Goal: Download file/media

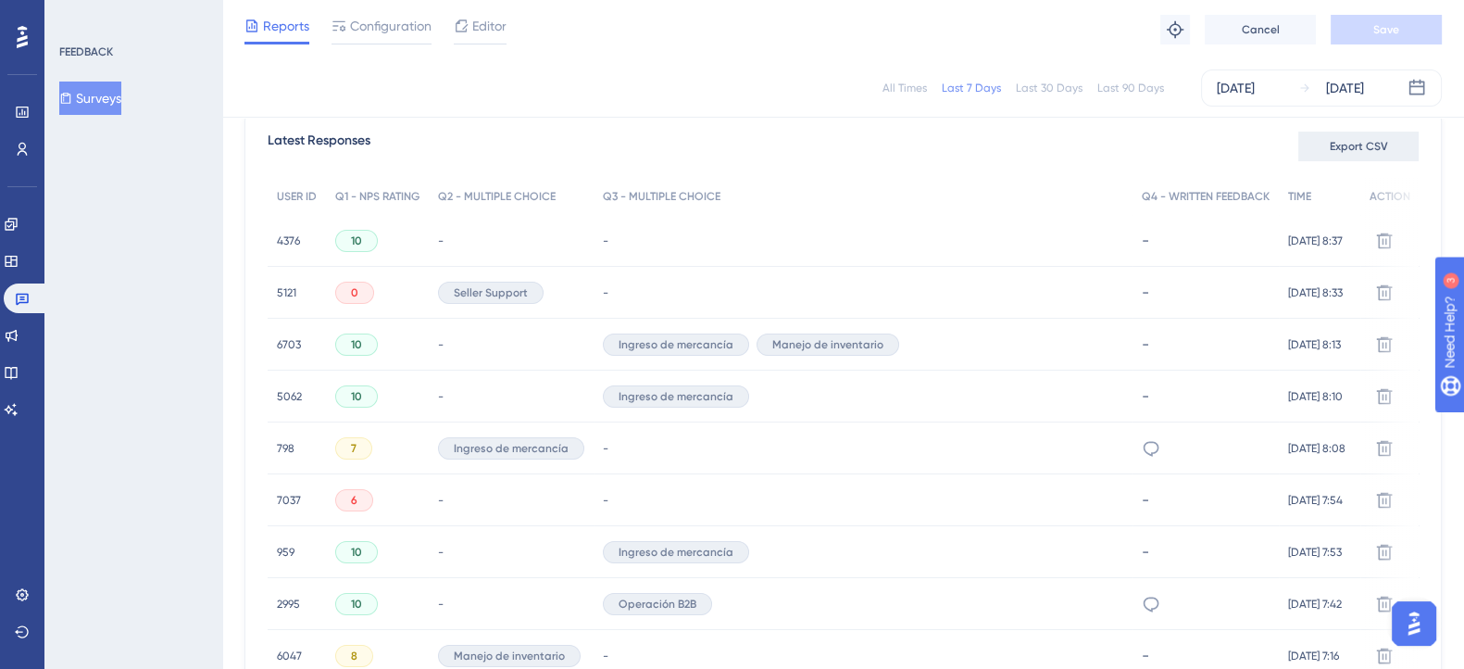
click at [1308, 146] on button "Export CSV" at bounding box center [1359, 147] width 120 height 30
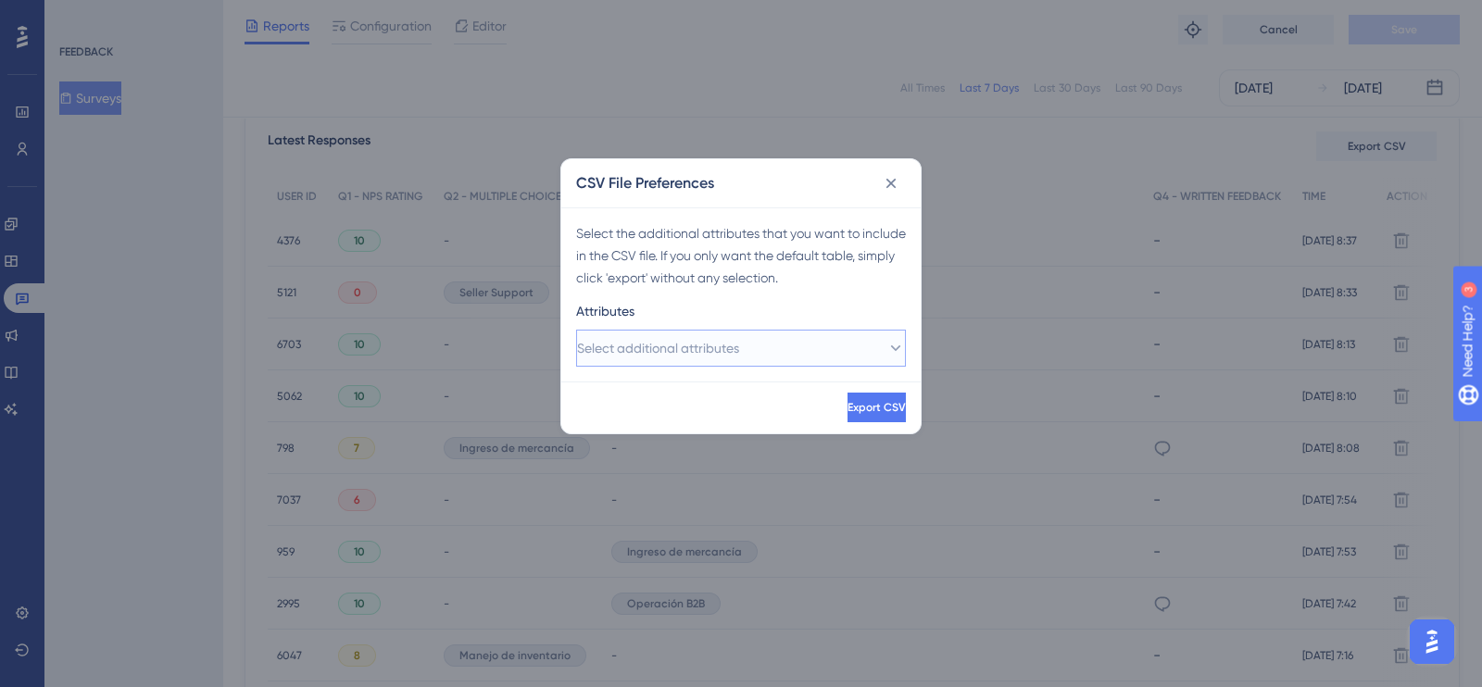
click at [800, 339] on button "Select additional attributes" at bounding box center [741, 348] width 330 height 37
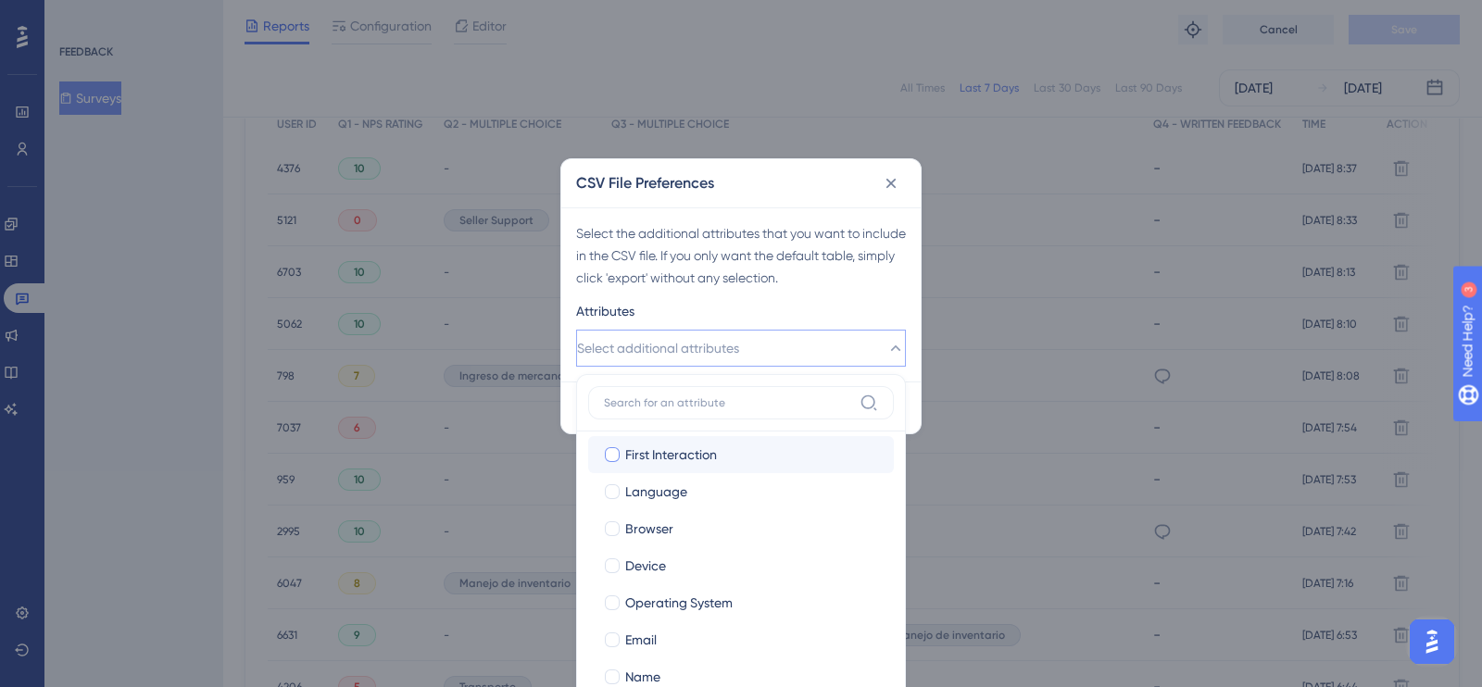
scroll to position [163, 0]
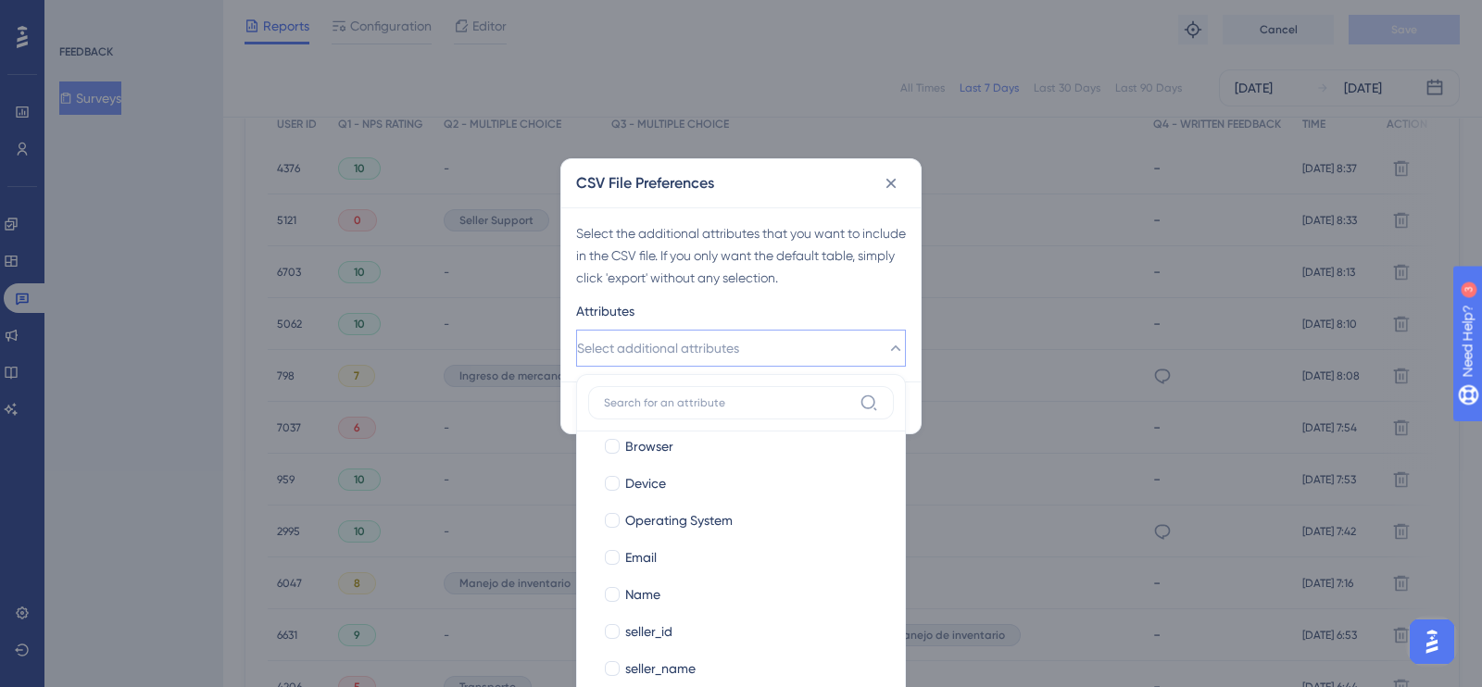
click at [802, 284] on div "Select the additional attributes that you want to include in the CSV file. If y…" at bounding box center [741, 255] width 330 height 67
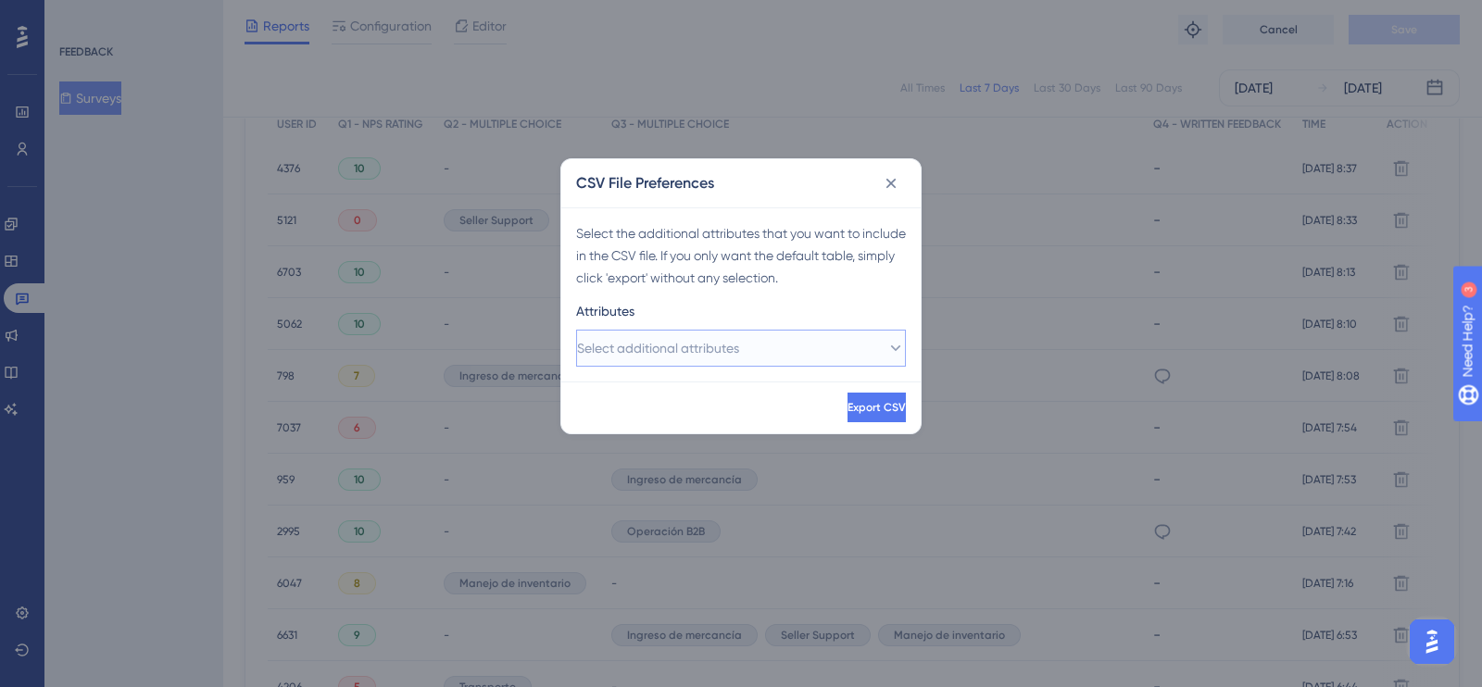
click at [866, 345] on button "Select additional attributes" at bounding box center [741, 348] width 330 height 37
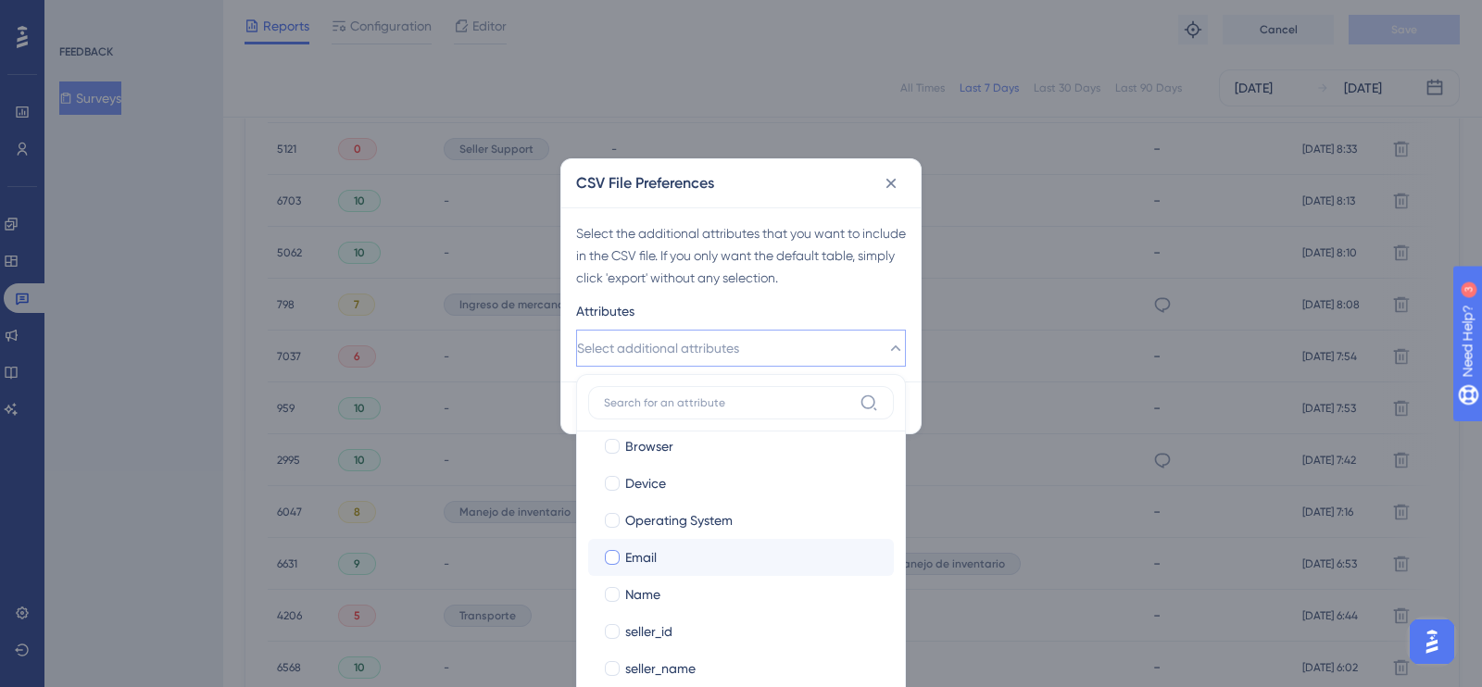
click at [613, 561] on div at bounding box center [612, 557] width 15 height 15
checkbox input "true"
click at [768, 280] on div "Select the additional attributes that you want to include in the CSV file. If y…" at bounding box center [741, 255] width 330 height 67
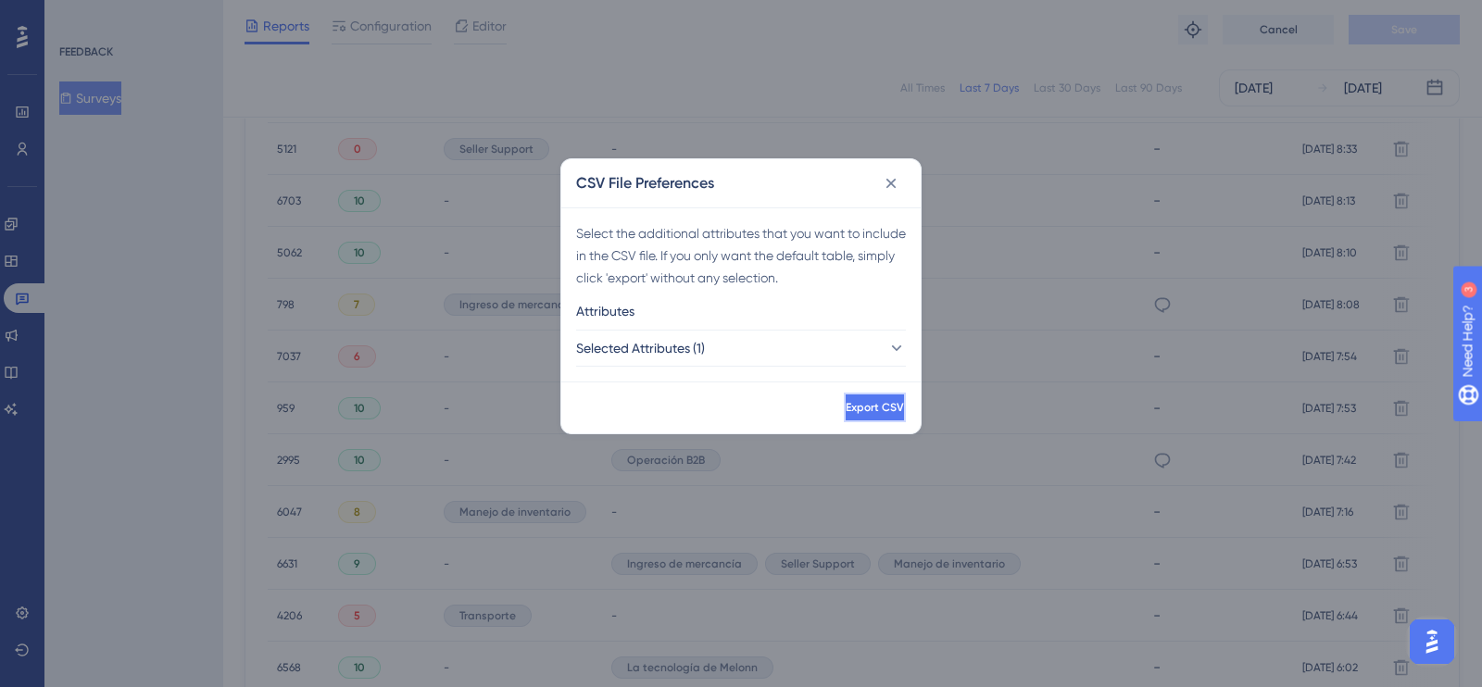
click at [844, 403] on button "Export CSV" at bounding box center [875, 408] width 62 height 30
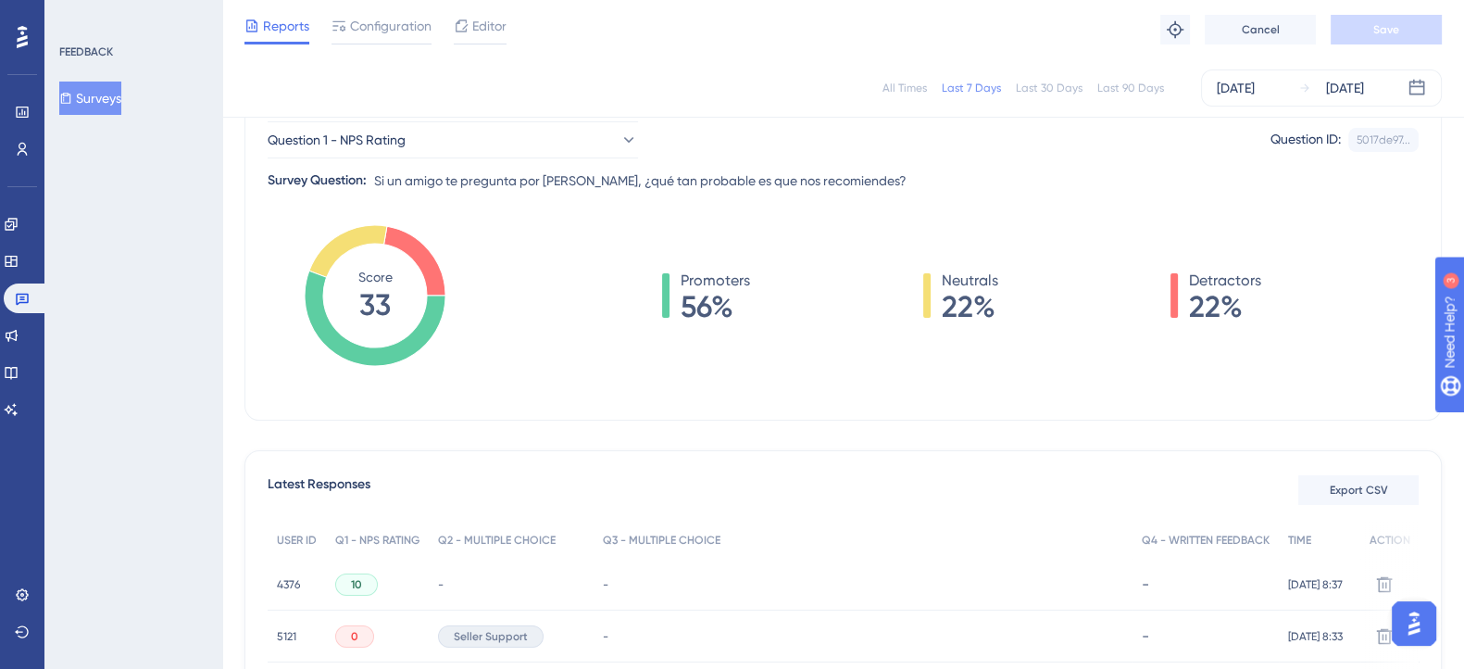
scroll to position [115, 0]
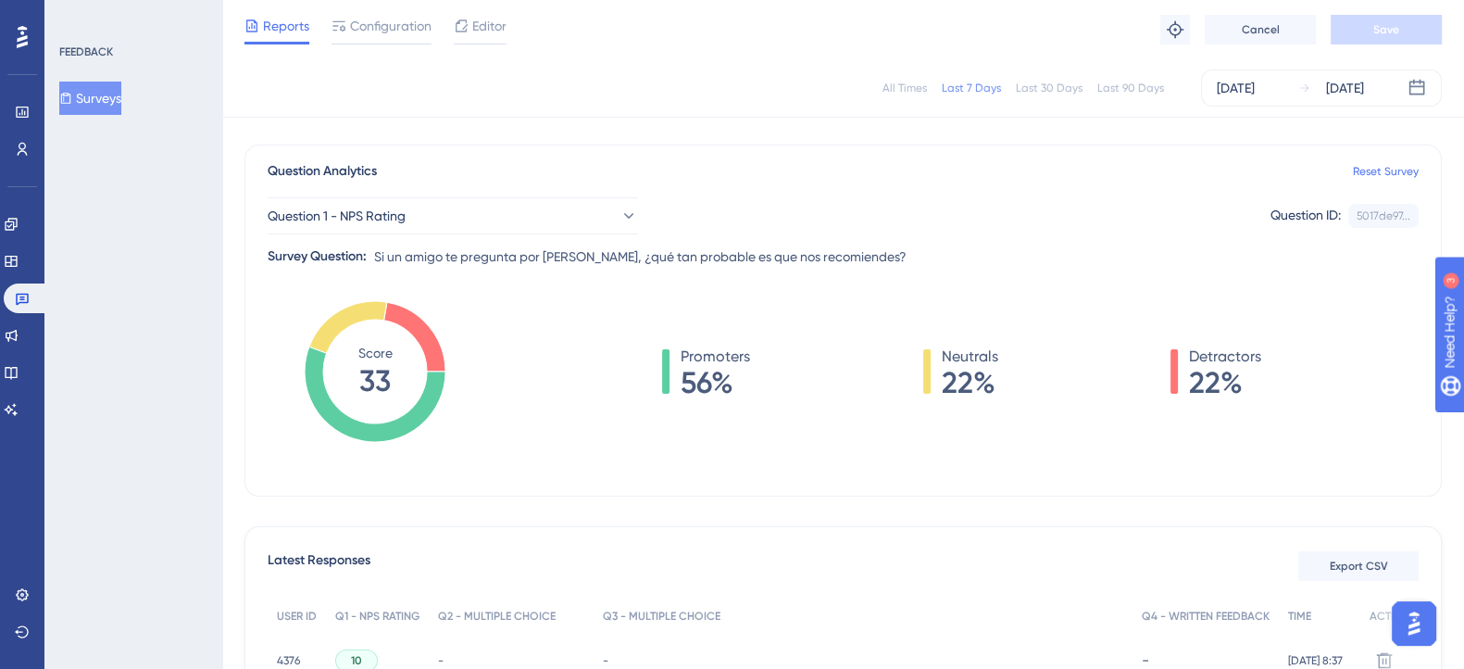
click at [915, 79] on div "All Times Last 7 Days Last 30 Days Last 90 Days [DATE] [DATE]" at bounding box center [844, 87] width 1198 height 37
click at [912, 84] on div "All Times" at bounding box center [905, 88] width 44 height 15
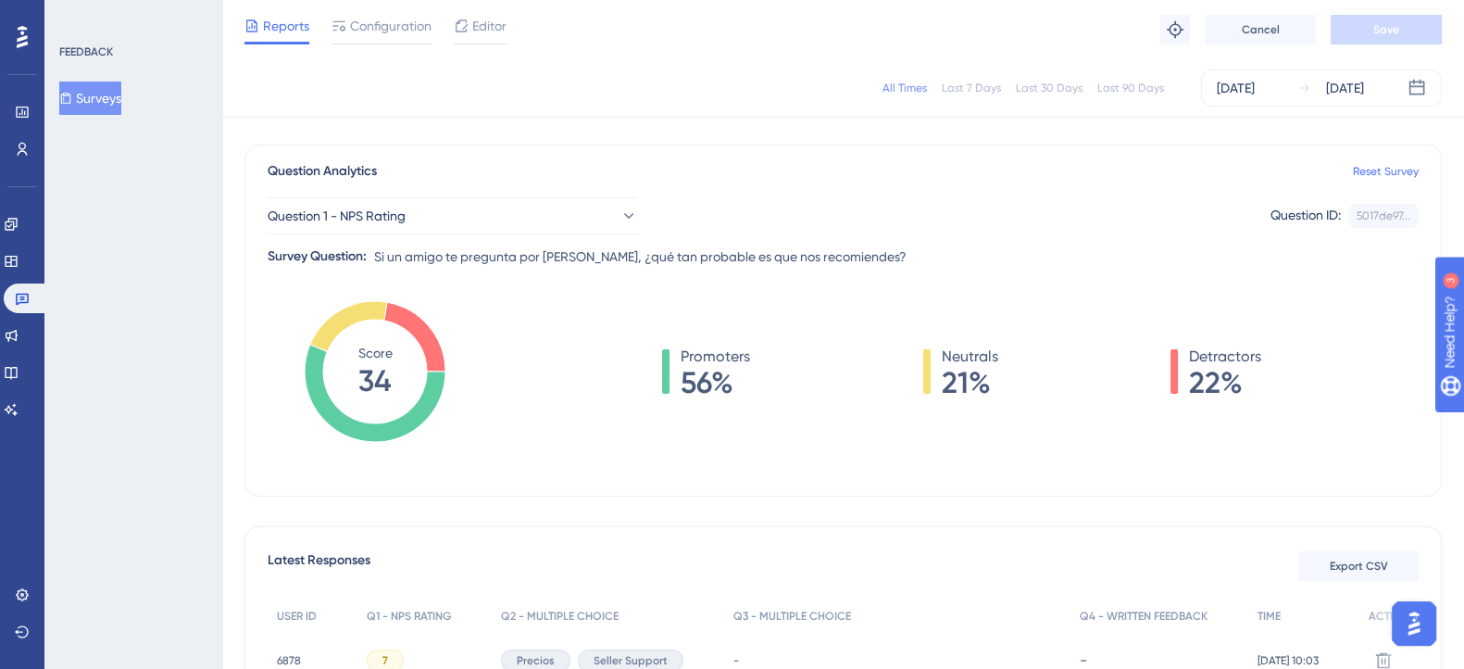
click at [914, 82] on div "All Times" at bounding box center [905, 88] width 44 height 15
click at [1255, 84] on div "[DATE]" at bounding box center [1236, 88] width 38 height 22
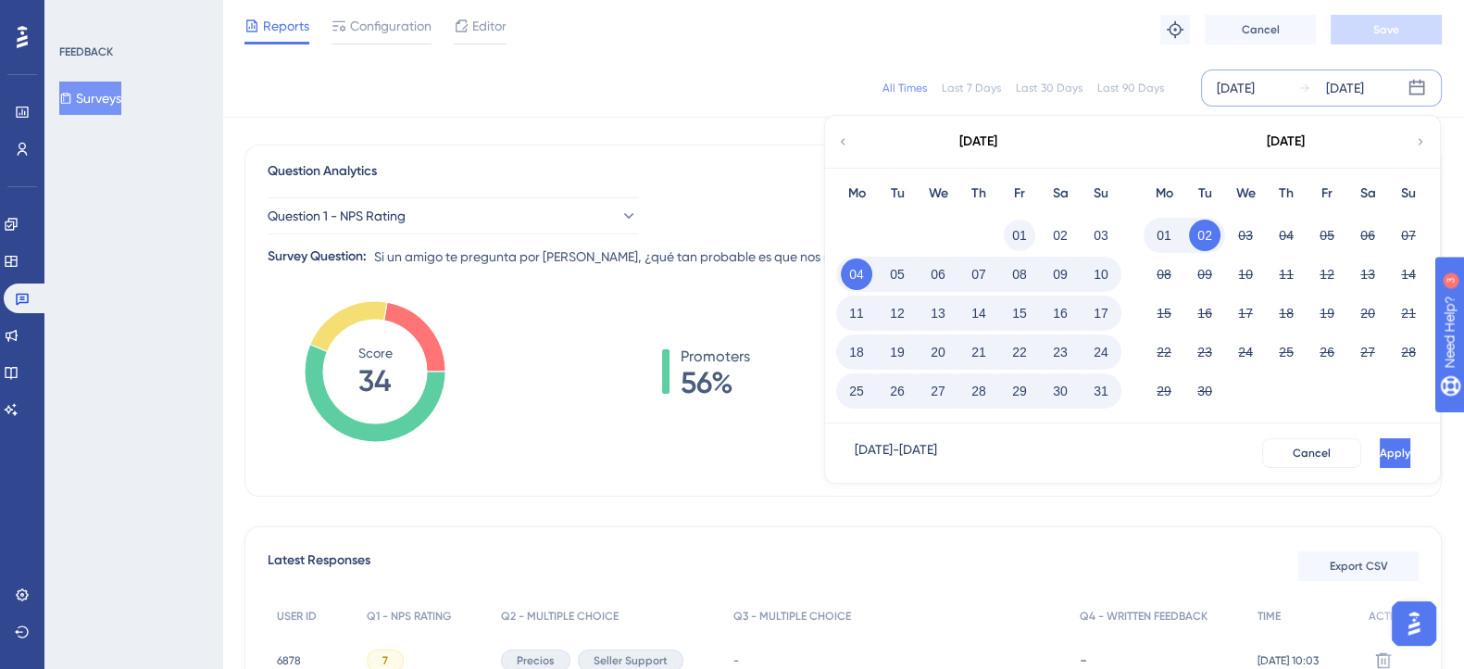
click at [1016, 229] on button "01" at bounding box center [1019, 235] width 31 height 31
click at [851, 141] on div "[DATE]" at bounding box center [978, 142] width 306 height 52
click at [1380, 449] on span "Apply" at bounding box center [1395, 453] width 31 height 15
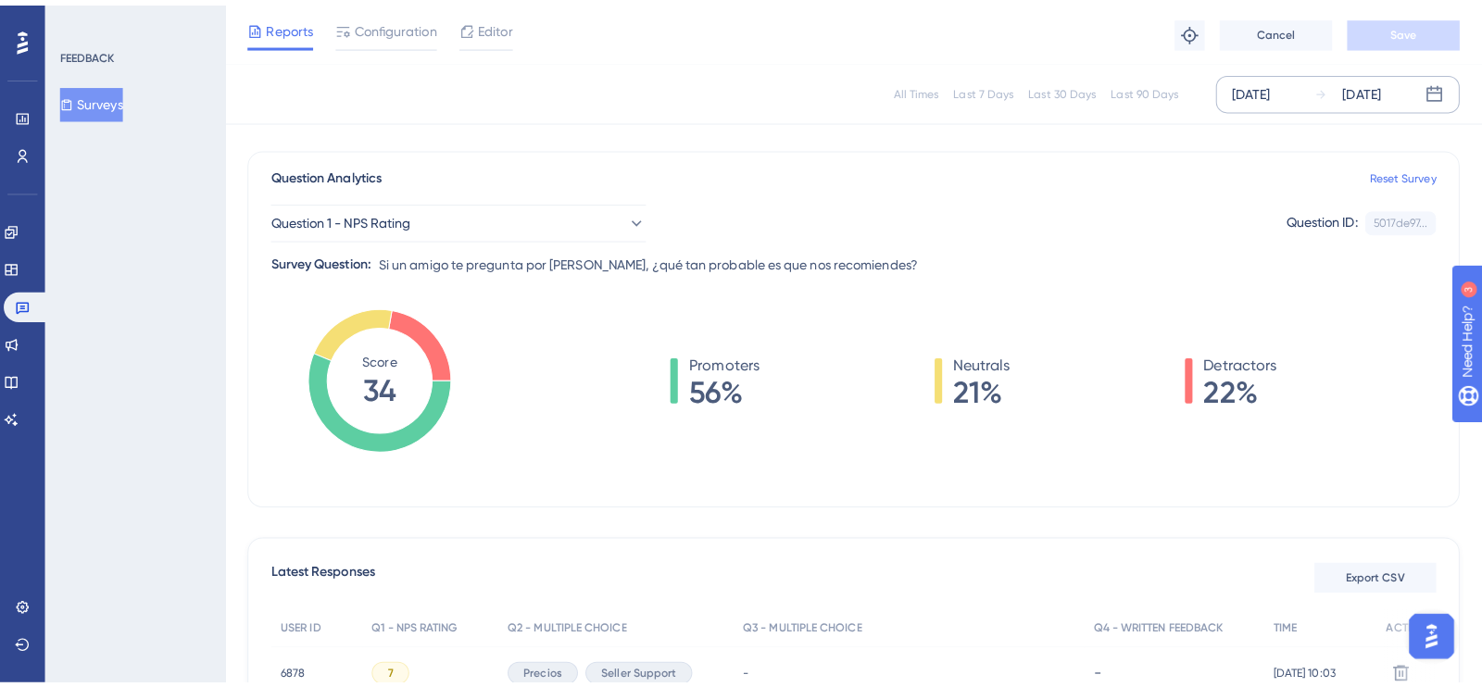
scroll to position [231, 0]
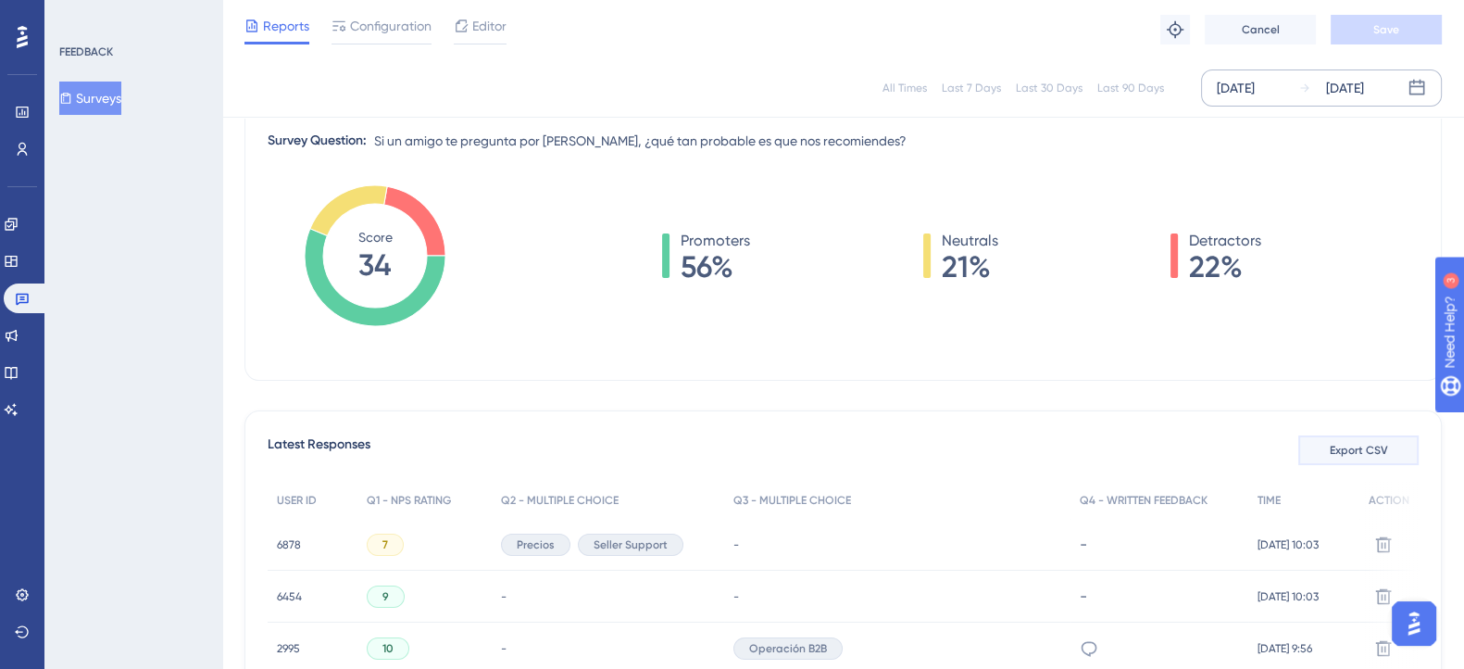
click at [1334, 443] on span "Export CSV" at bounding box center [1359, 450] width 58 height 15
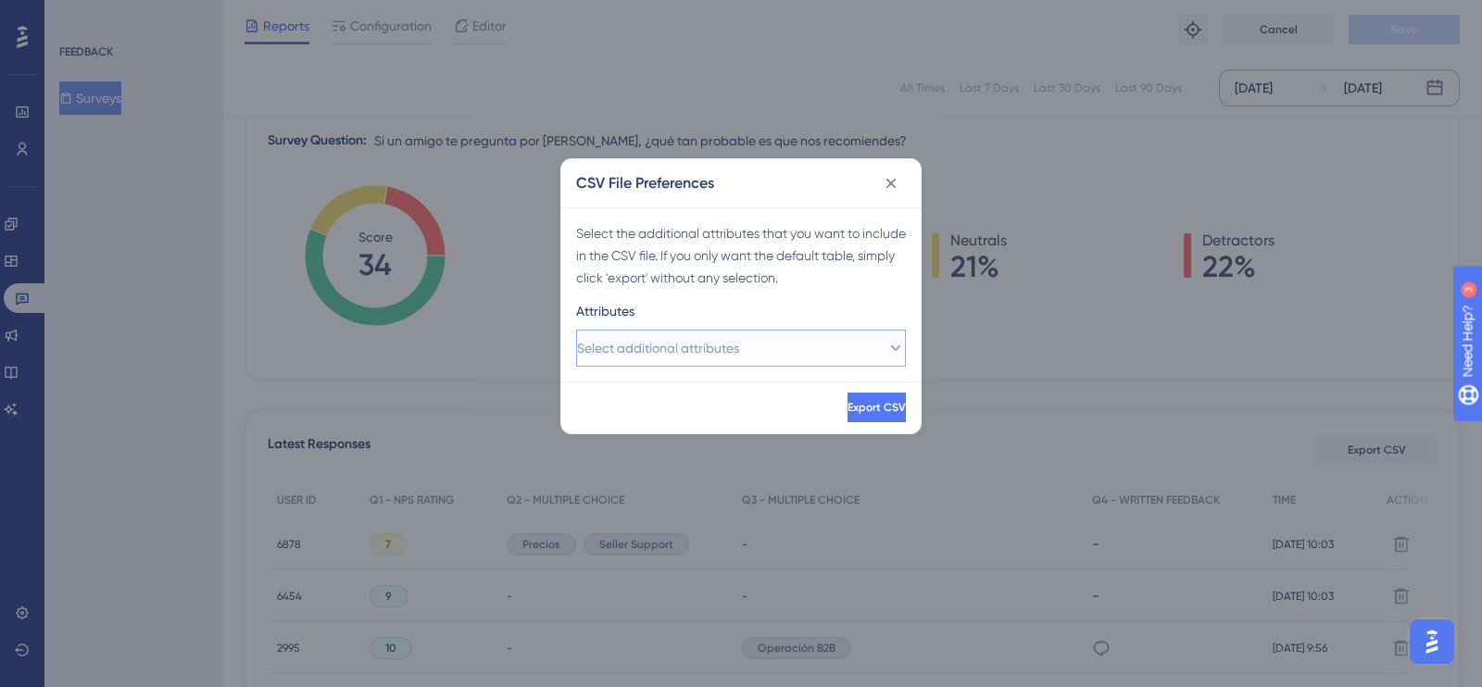
click at [886, 340] on icon at bounding box center [895, 348] width 19 height 19
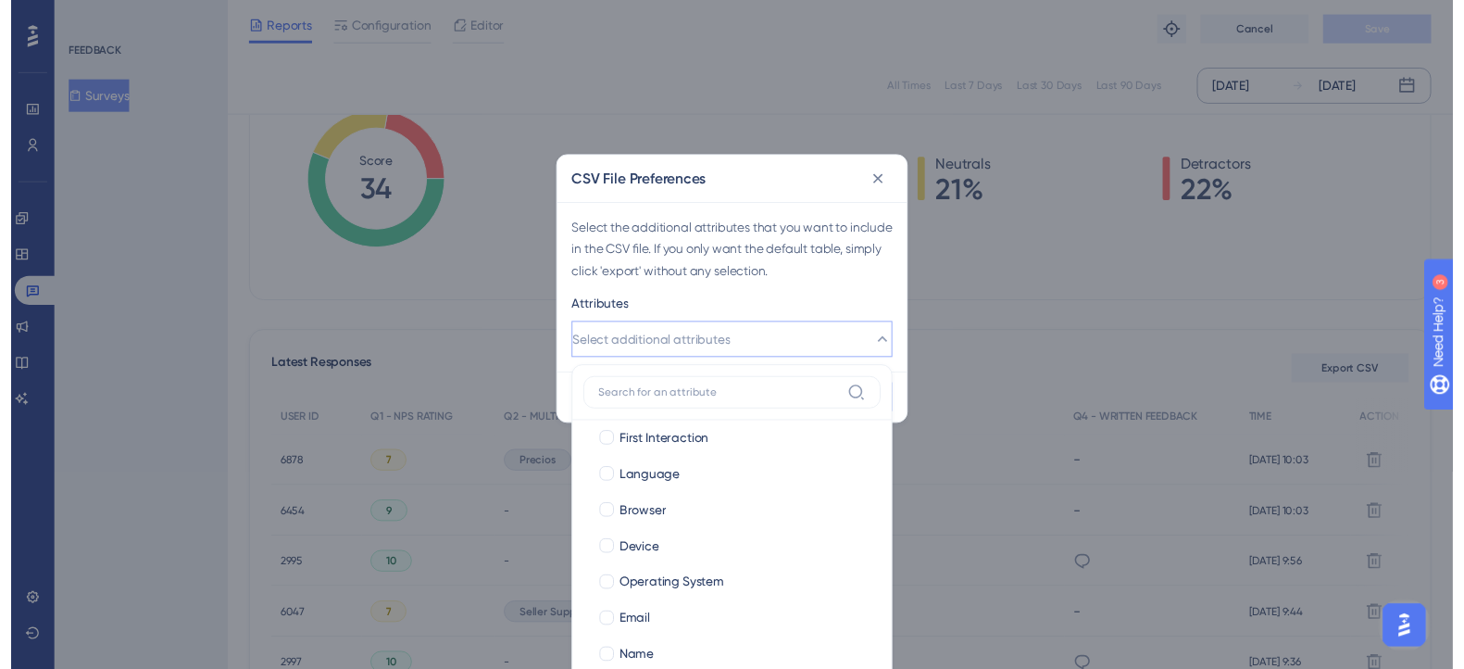
scroll to position [163, 0]
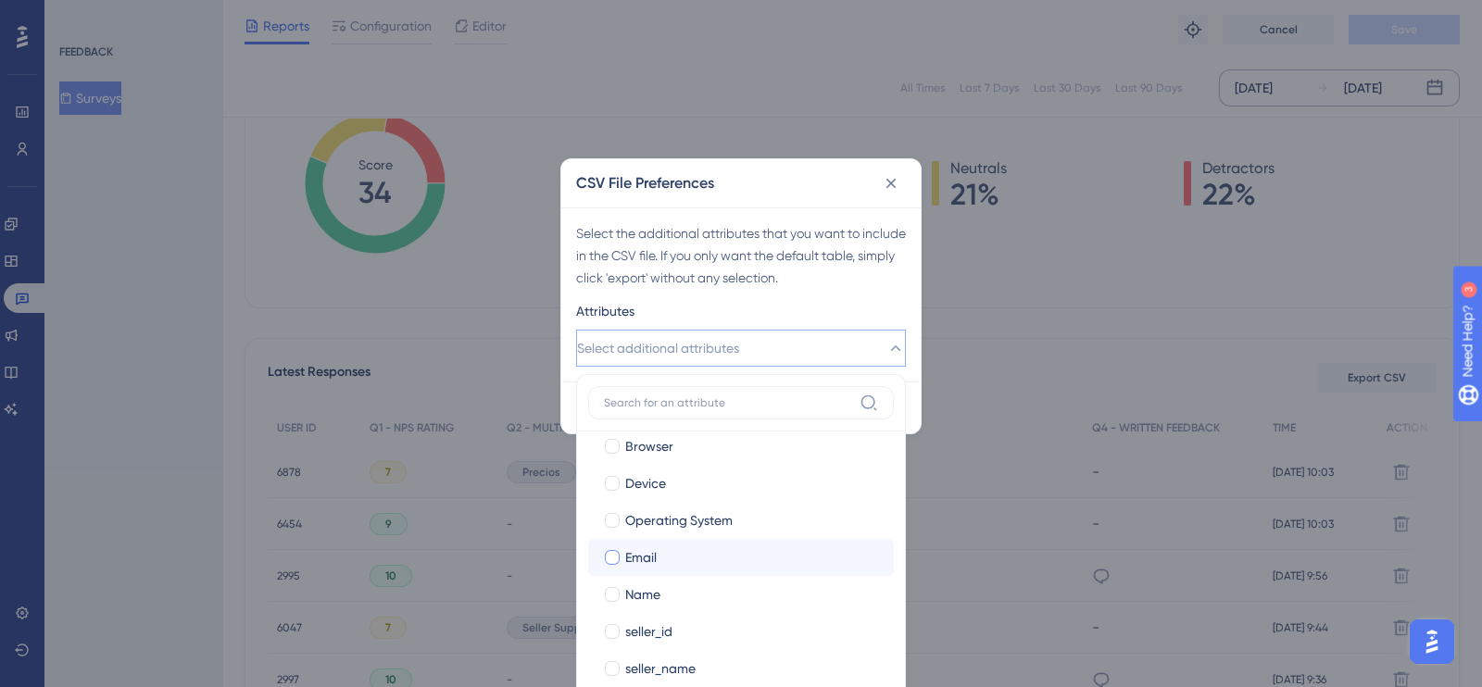
click at [625, 552] on span "Email" at bounding box center [640, 557] width 31 height 22
checkbox input "true"
click at [750, 308] on div "Attributes" at bounding box center [741, 315] width 330 height 30
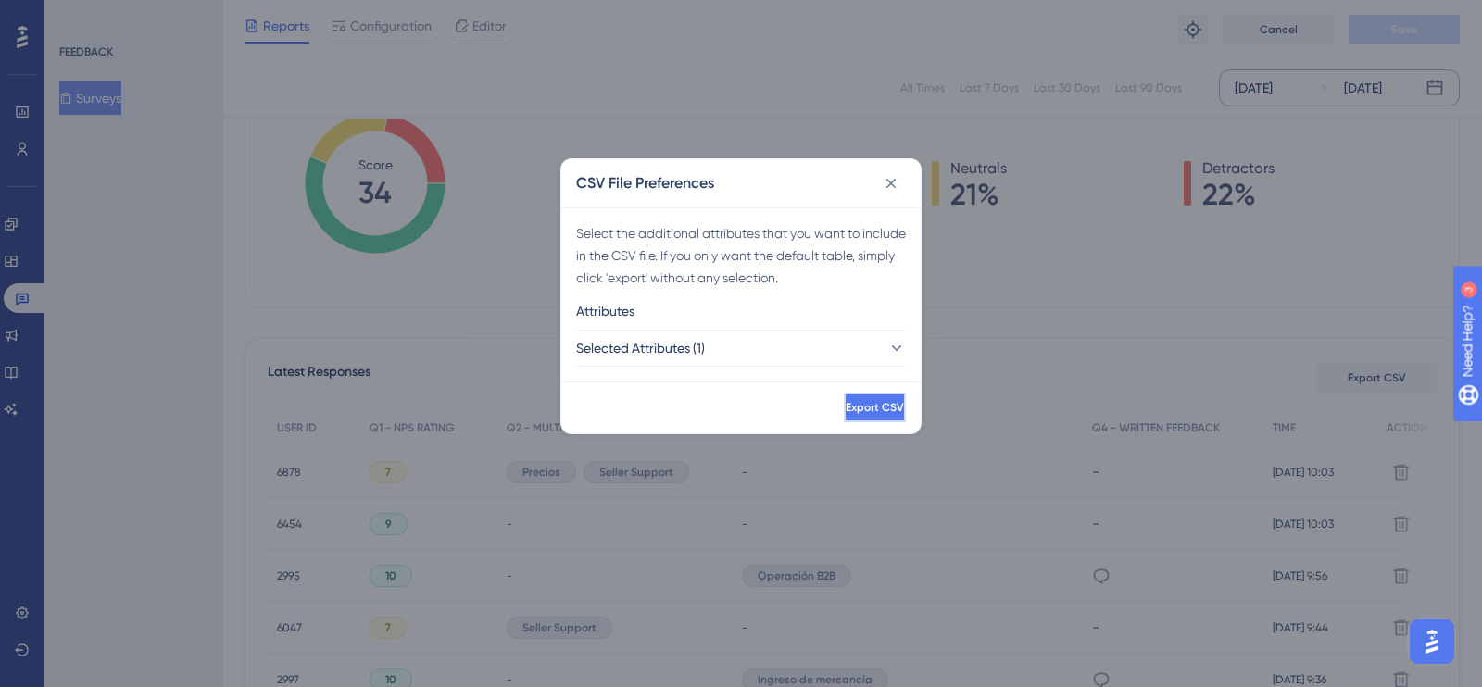
click at [844, 405] on button "Export CSV" at bounding box center [875, 408] width 62 height 30
